Goal: Information Seeking & Learning: Find specific fact

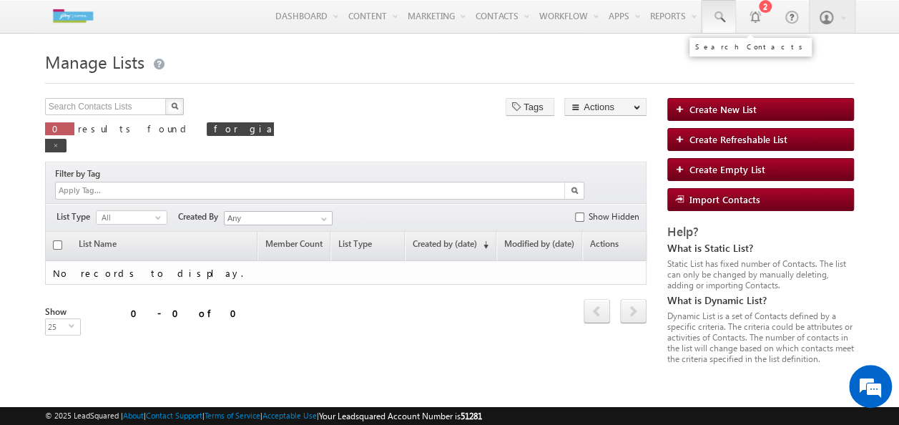
click at [717, 11] on span at bounding box center [719, 17] width 14 height 14
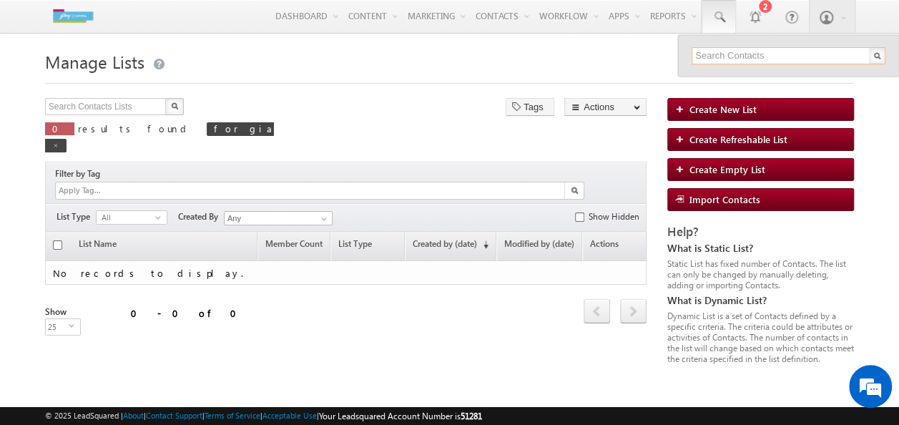
click at [724, 56] on input "text" at bounding box center [789, 55] width 194 height 17
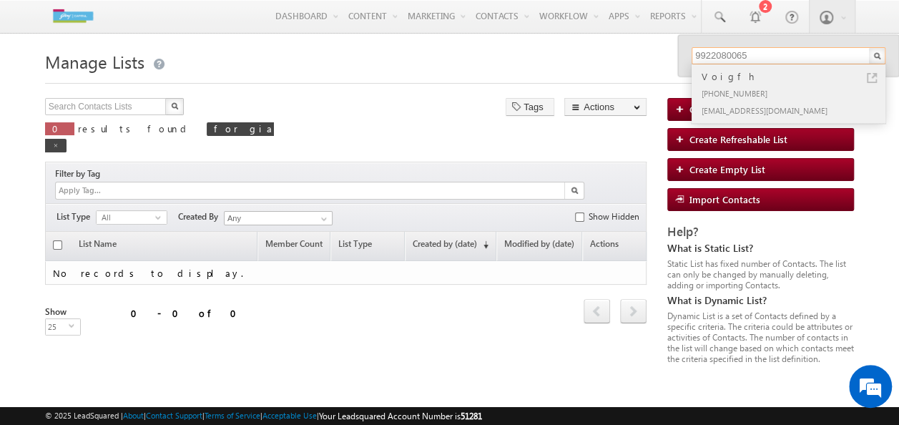
type input "9922080065"
click at [716, 84] on div "[PHONE_NUMBER]" at bounding box center [795, 92] width 192 height 17
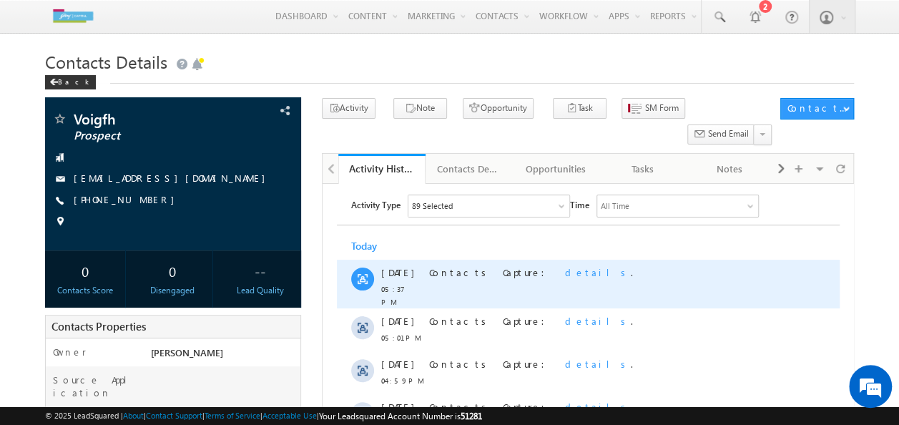
click at [565, 273] on span "details" at bounding box center [598, 272] width 66 height 12
